Goal: Information Seeking & Learning: Learn about a topic

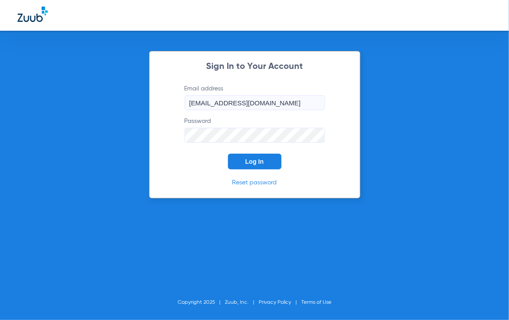
click at [249, 167] on button "Log In" at bounding box center [254, 161] width 53 height 16
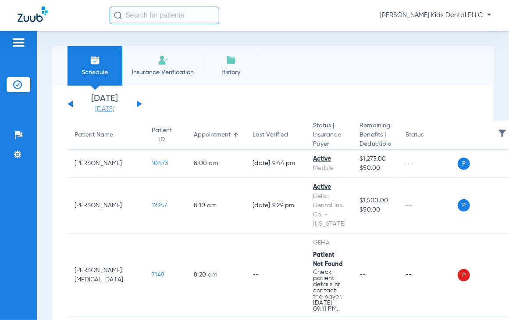
click at [103, 106] on link "[DATE]" at bounding box center [104, 109] width 53 height 9
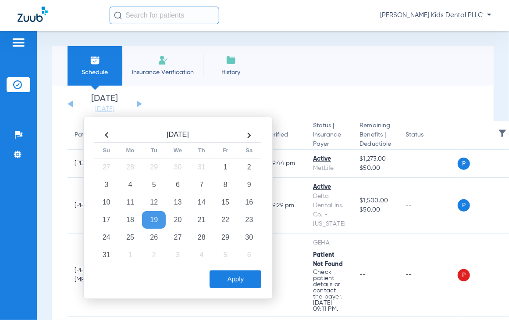
click at [160, 218] on td "19" at bounding box center [154, 220] width 24 height 18
click at [174, 216] on td "20" at bounding box center [178, 220] width 24 height 18
click at [238, 273] on button "Apply" at bounding box center [236, 279] width 52 height 18
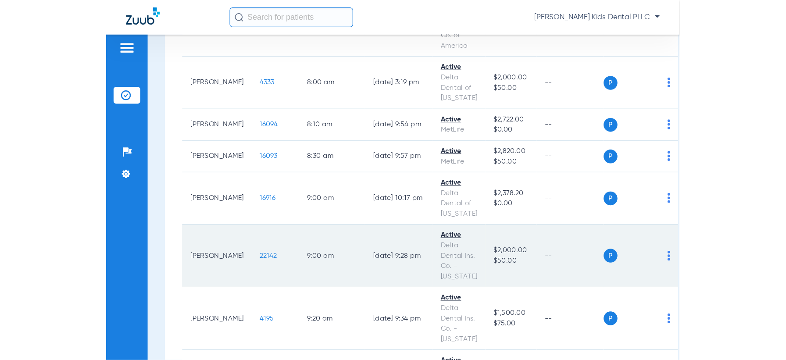
scroll to position [219, 0]
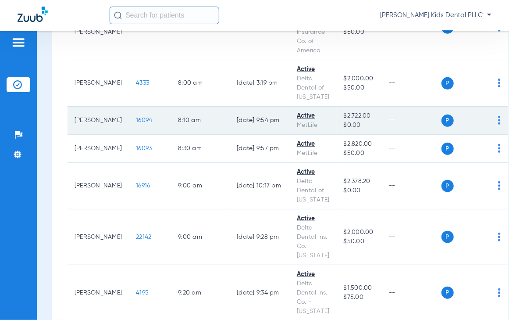
click at [136, 121] on span "16094" at bounding box center [144, 120] width 16 height 6
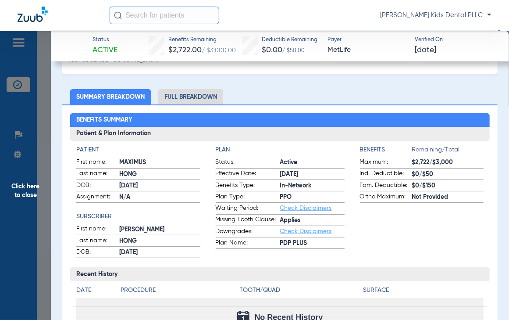
scroll to position [0, 0]
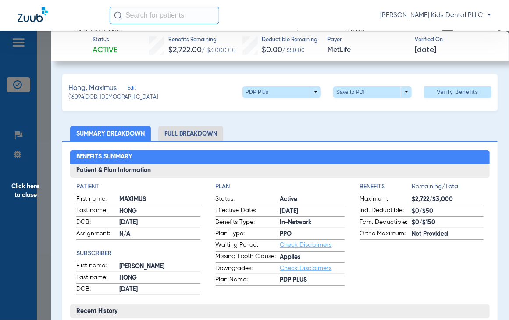
click at [182, 138] on li "Full Breakdown" at bounding box center [190, 133] width 65 height 15
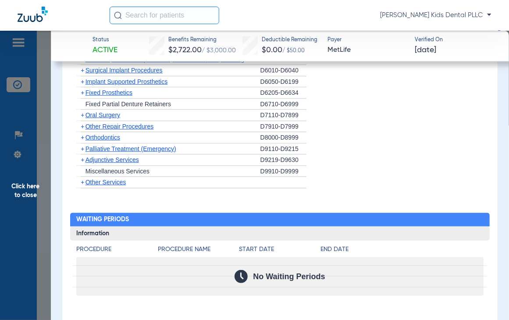
scroll to position [1468, 0]
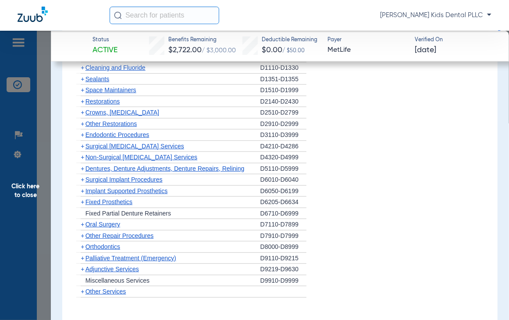
click at [80, 241] on span "+" at bounding box center [80, 246] width 9 height 11
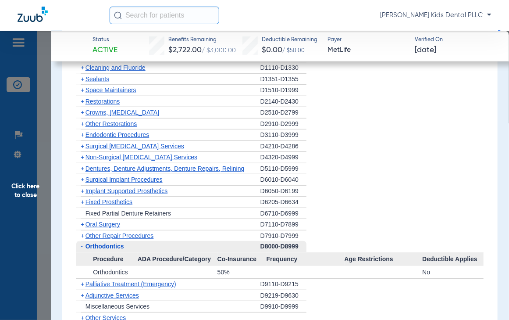
click at [81, 242] on span "-" at bounding box center [82, 245] width 2 height 7
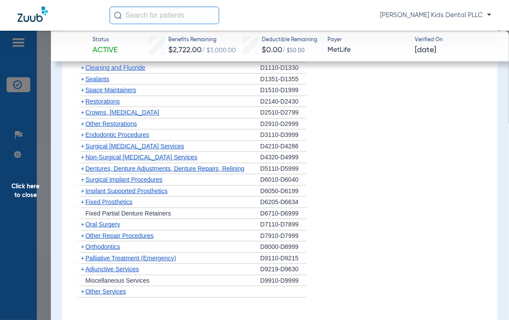
click at [81, 243] on span "+" at bounding box center [83, 246] width 4 height 7
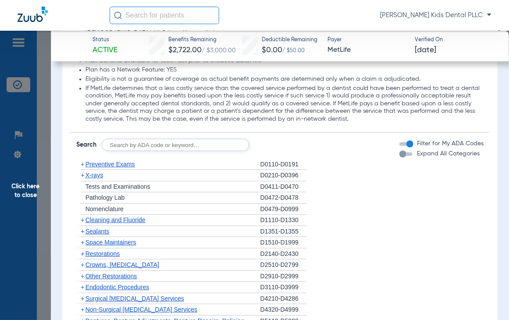
scroll to position [1358, 0]
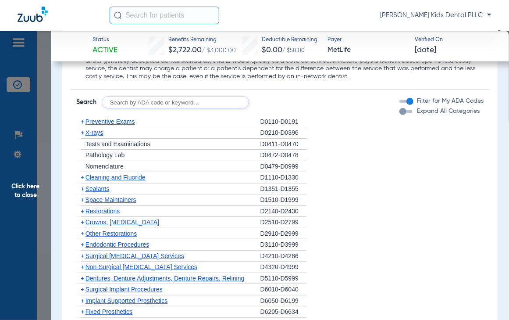
click at [82, 174] on span "+" at bounding box center [83, 177] width 4 height 7
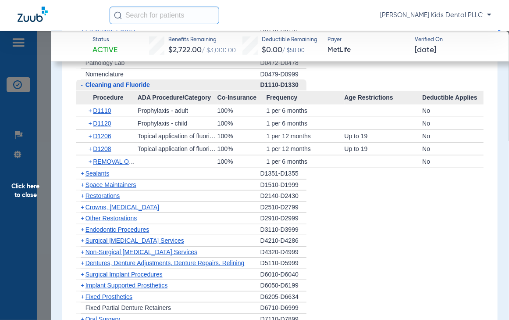
scroll to position [1468, 0]
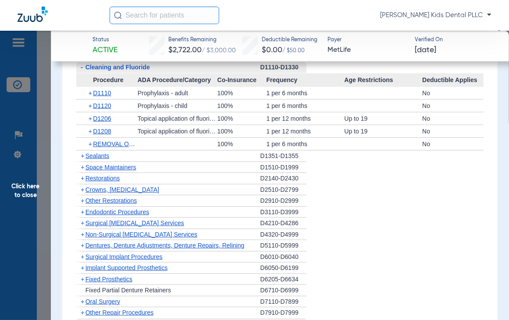
click at [82, 152] on span "+" at bounding box center [83, 155] width 4 height 7
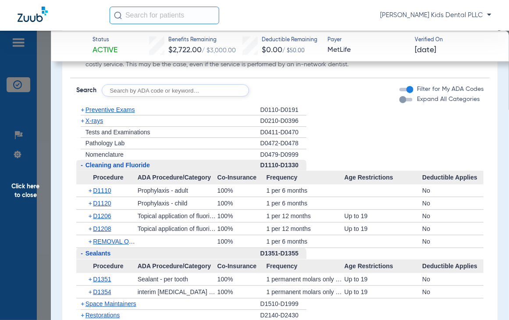
scroll to position [1358, 0]
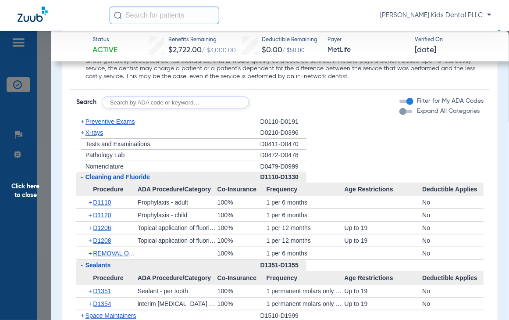
click at [84, 127] on span "+" at bounding box center [80, 132] width 9 height 11
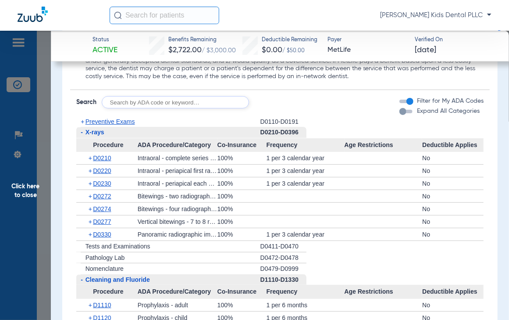
click at [84, 127] on span "-" at bounding box center [80, 132] width 9 height 11
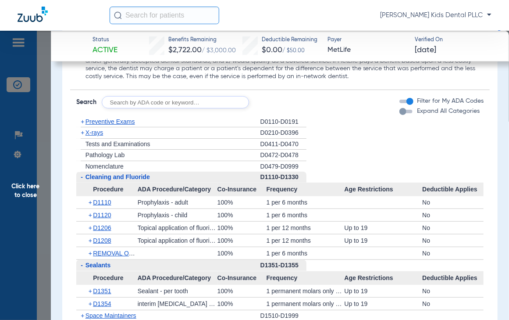
click at [82, 129] on span "+" at bounding box center [83, 132] width 4 height 7
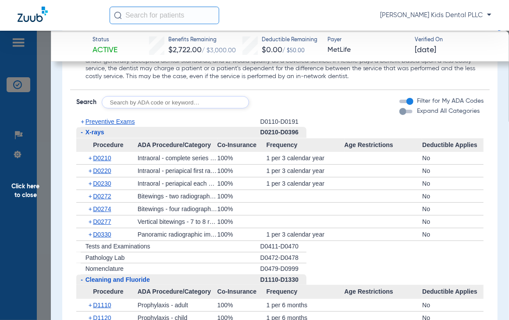
click at [83, 118] on span "+" at bounding box center [83, 121] width 4 height 7
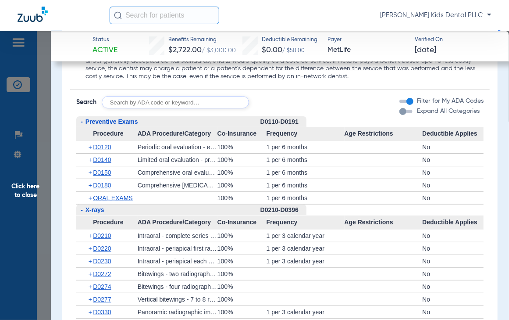
click at [160, 96] on input "text" at bounding box center [175, 102] width 147 height 12
type input "d7961"
click at [288, 96] on button "Search" at bounding box center [281, 102] width 35 height 12
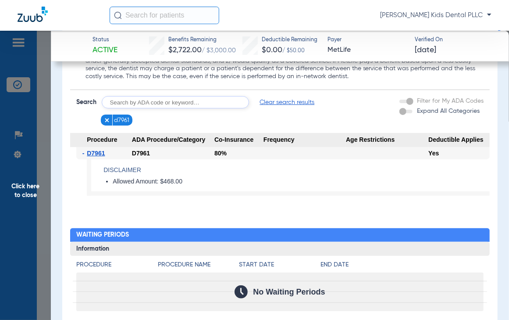
click at [160, 96] on input "text" at bounding box center [175, 102] width 147 height 12
type input "d7962"
click at [284, 96] on button "Search" at bounding box center [281, 102] width 35 height 12
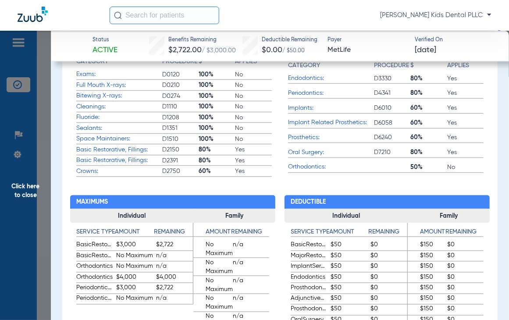
scroll to position [390, 0]
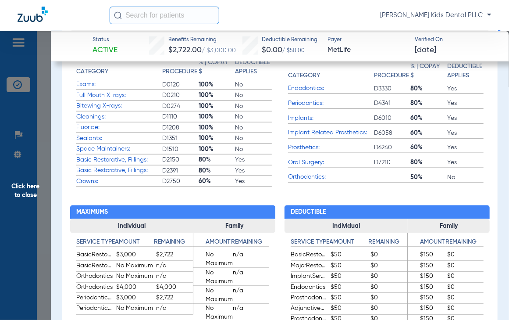
click at [18, 187] on span "Click here to close" at bounding box center [25, 191] width 51 height 320
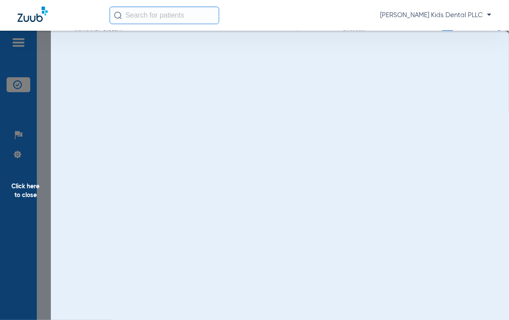
scroll to position [0, 0]
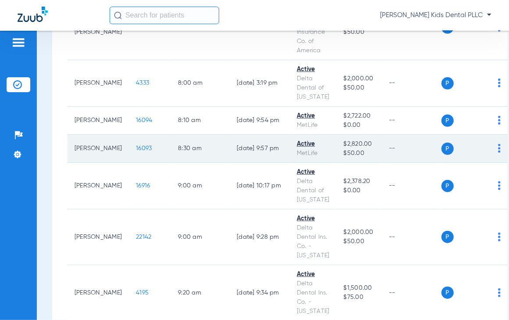
click at [136, 145] on span "16093" at bounding box center [144, 148] width 16 height 6
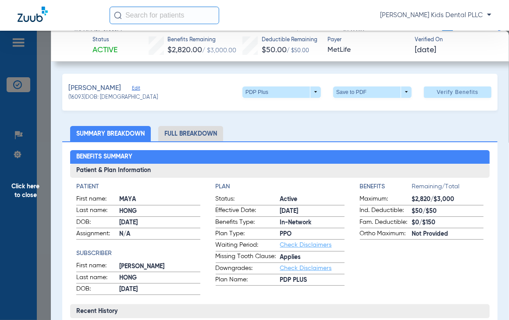
click at [179, 126] on li "Full Breakdown" at bounding box center [190, 133] width 65 height 15
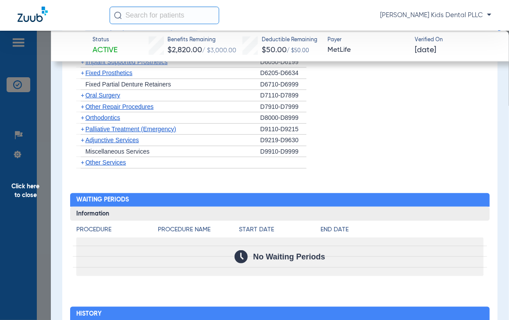
scroll to position [1687, 0]
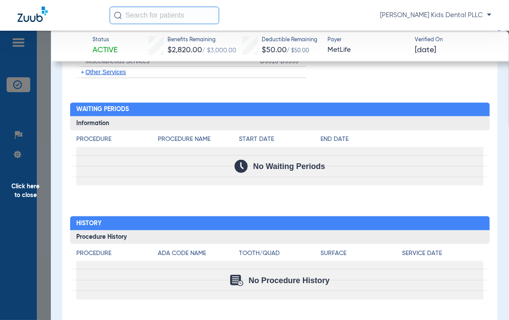
click at [24, 175] on span "Click here to close" at bounding box center [25, 191] width 51 height 320
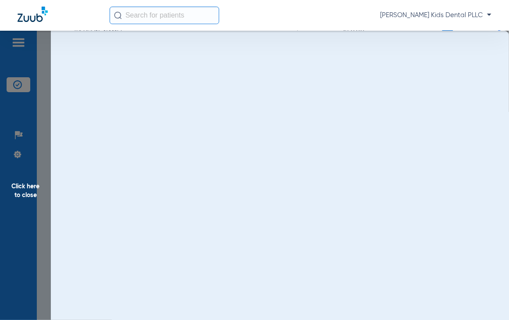
scroll to position [0, 0]
click at [20, 189] on span "Click here to close" at bounding box center [25, 191] width 51 height 320
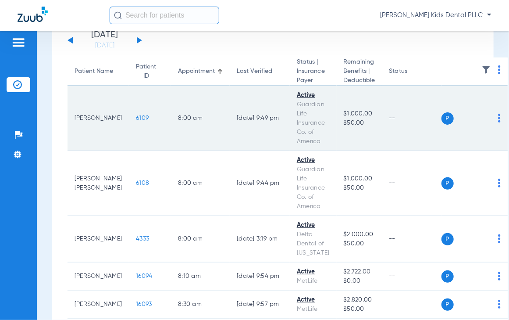
scroll to position [110, 0]
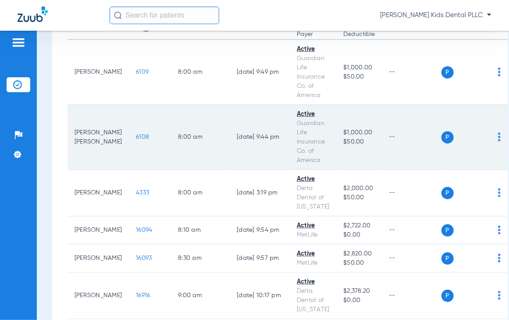
click at [136, 137] on span "6108" at bounding box center [142, 137] width 13 height 6
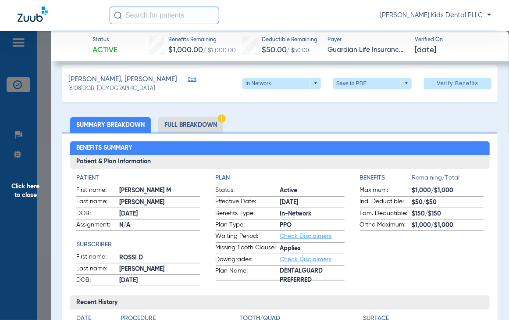
scroll to position [0, 0]
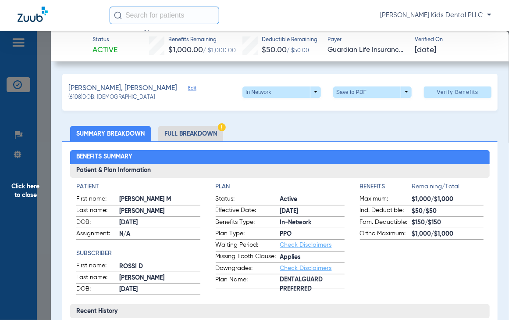
click at [196, 128] on li "Full Breakdown" at bounding box center [190, 133] width 65 height 15
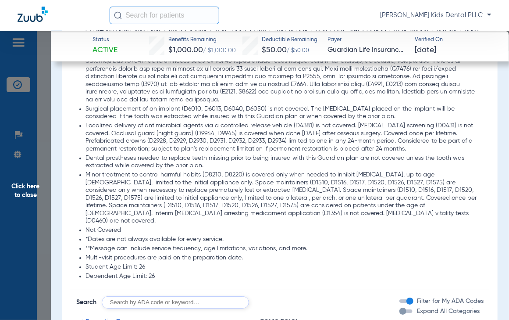
scroll to position [1370, 0]
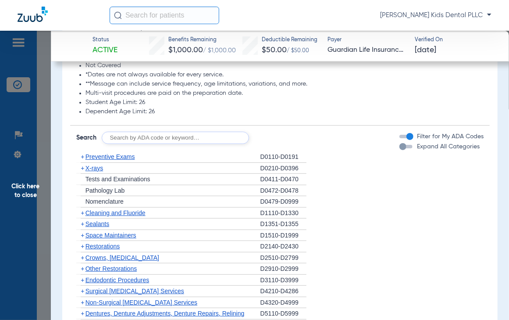
click at [157, 132] on input "text" at bounding box center [175, 138] width 147 height 12
type input "d2930"
click at [273, 132] on button "Search" at bounding box center [281, 138] width 35 height 12
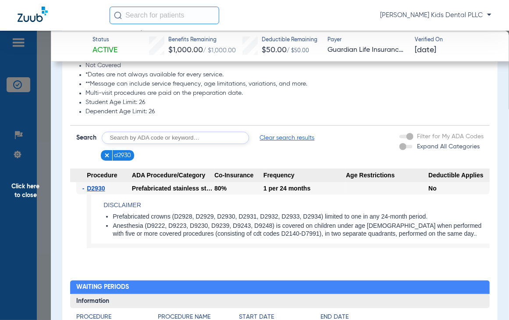
click at [110, 150] on figure at bounding box center [108, 155] width 9 height 11
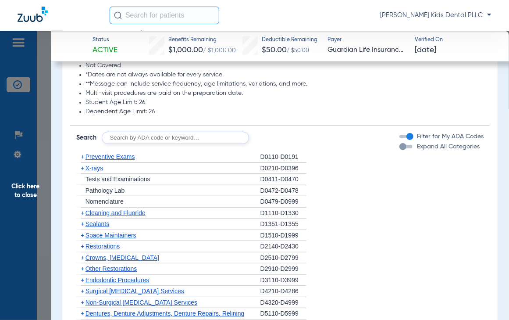
click at [137, 132] on input "text" at bounding box center [175, 138] width 147 height 12
type input "D7961"
click at [277, 132] on button "Search" at bounding box center [281, 138] width 35 height 12
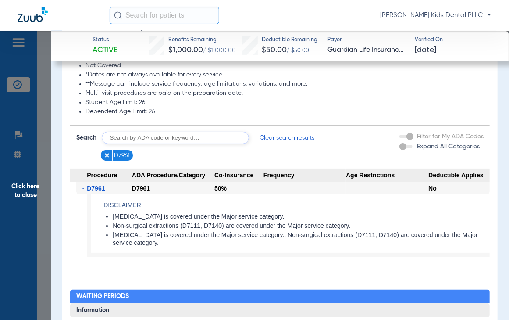
click at [185, 132] on input "text" at bounding box center [175, 138] width 147 height 12
type input "D7962"
click at [277, 132] on button "Search" at bounding box center [281, 138] width 35 height 12
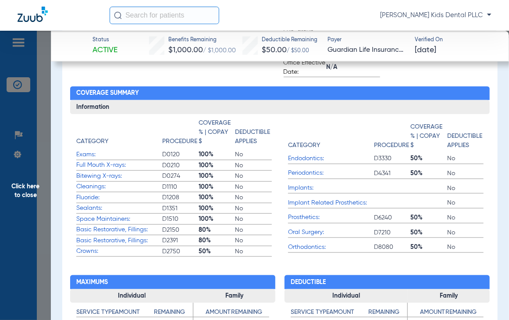
scroll to position [329, 0]
